Goal: Navigation & Orientation: Find specific page/section

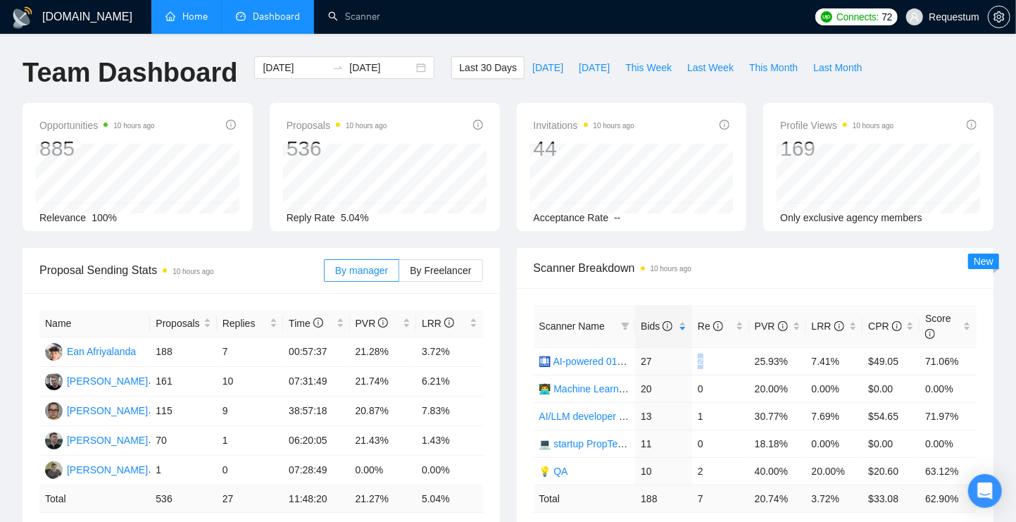
click at [192, 22] on link "Home" at bounding box center [186, 17] width 42 height 12
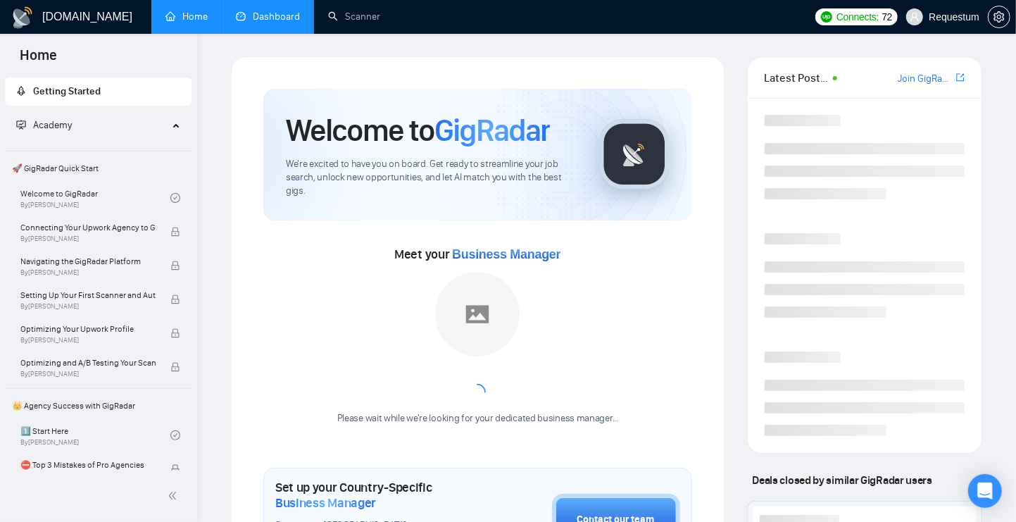
click at [275, 20] on link "Dashboard" at bounding box center [268, 17] width 64 height 12
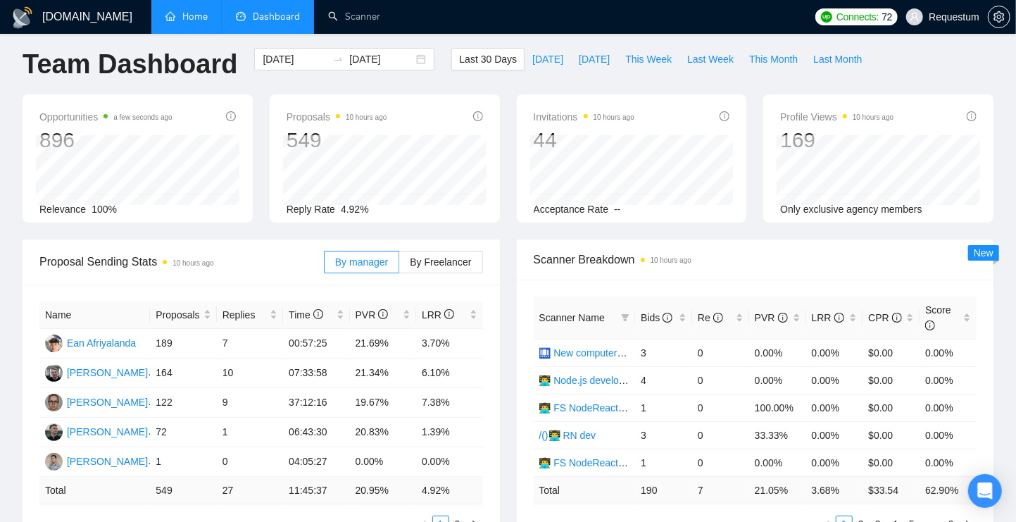
scroll to position [9, 0]
click at [307, 338] on td "00:57:25" at bounding box center [316, 343] width 66 height 30
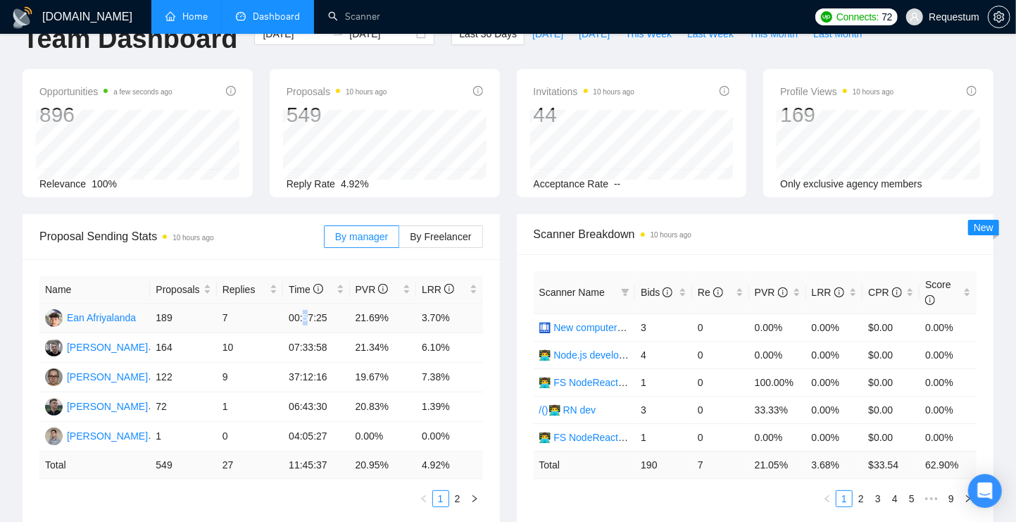
scroll to position [35, 0]
